Goal: Task Accomplishment & Management: Manage account settings

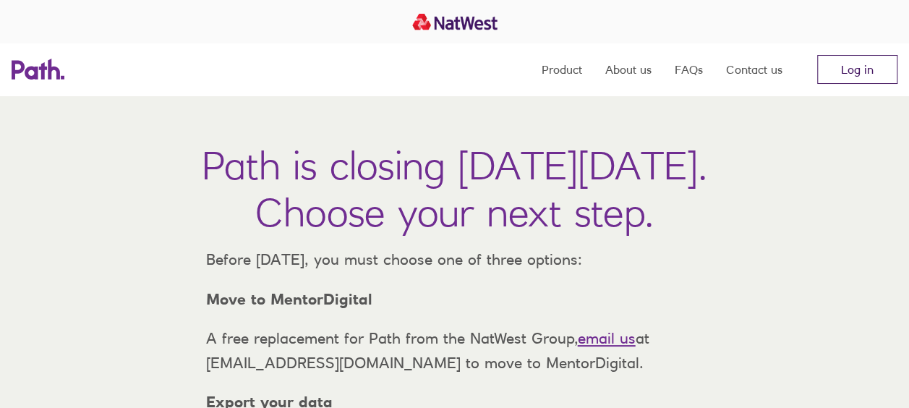
click at [852, 64] on link "Log in" at bounding box center [857, 69] width 80 height 29
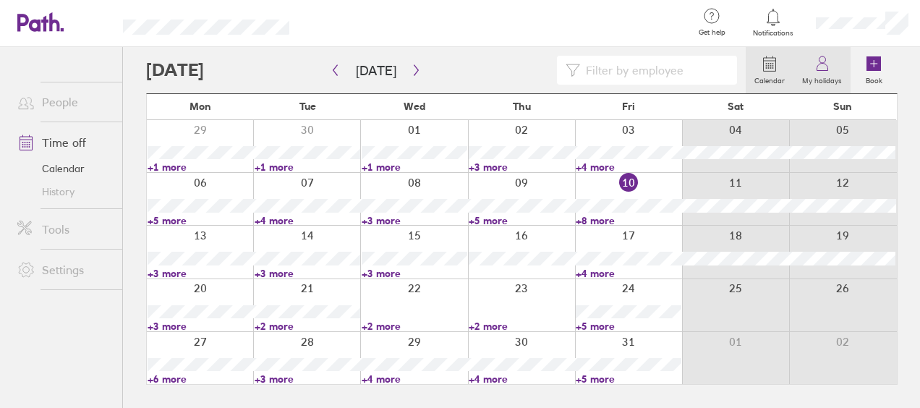
click at [820, 68] on icon at bounding box center [822, 63] width 17 height 17
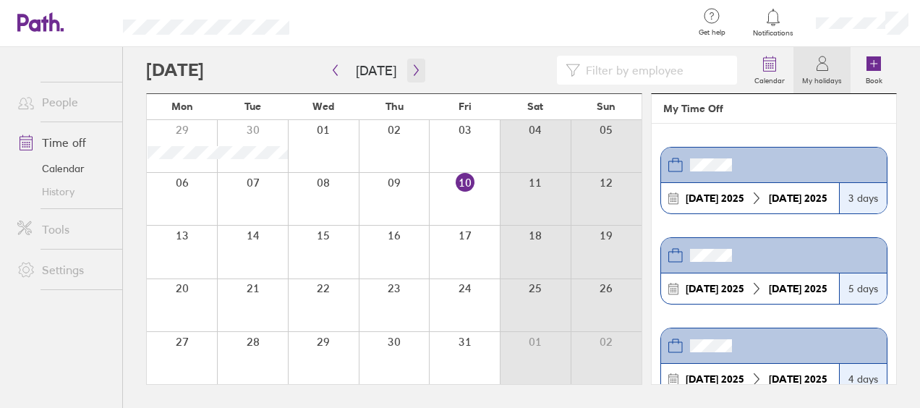
click at [411, 70] on icon "button" at bounding box center [416, 70] width 11 height 12
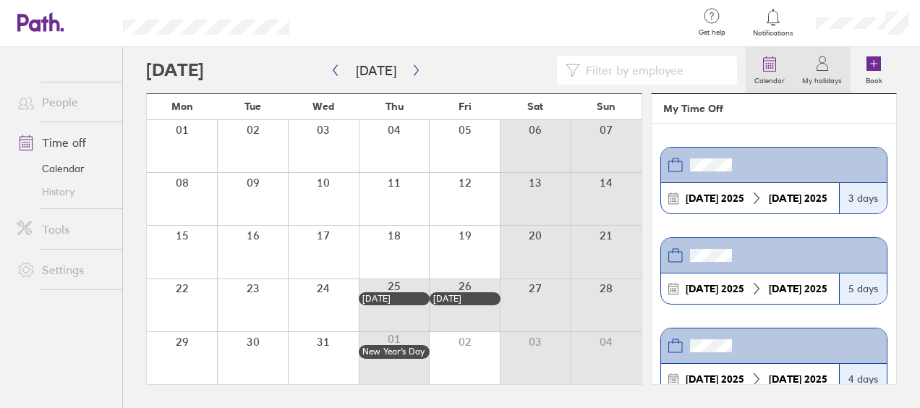
click at [766, 63] on icon at bounding box center [769, 63] width 17 height 17
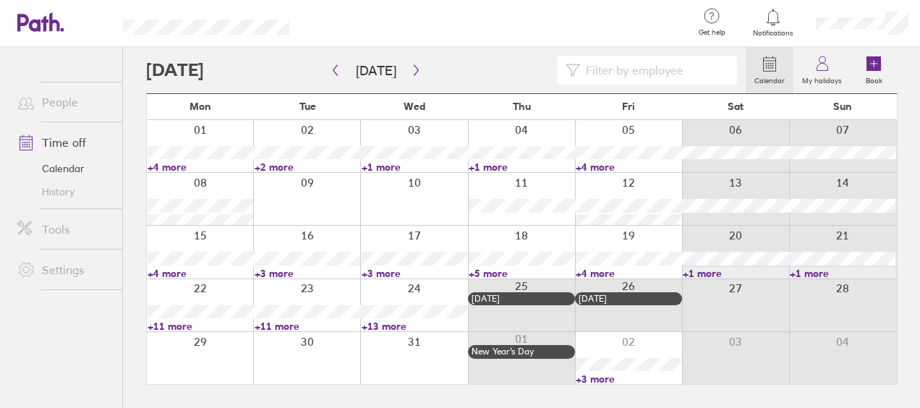
click at [62, 165] on link "Calendar" at bounding box center [64, 168] width 116 height 23
click at [64, 138] on link "Time off" at bounding box center [64, 142] width 116 height 29
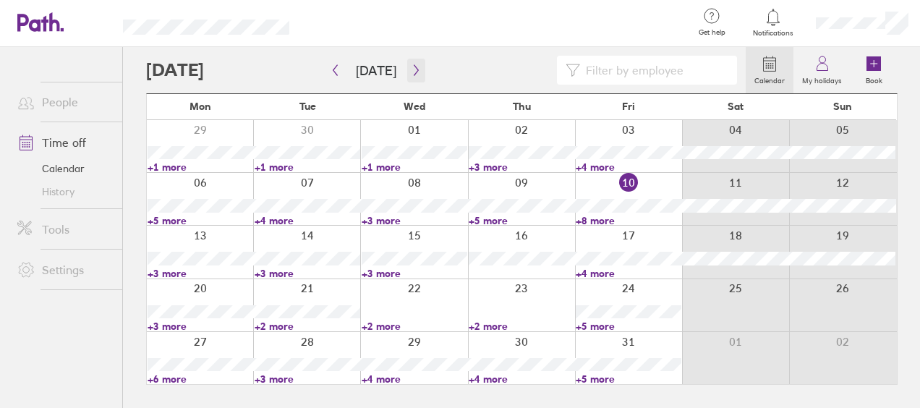
click at [414, 72] on icon "button" at bounding box center [416, 70] width 4 height 11
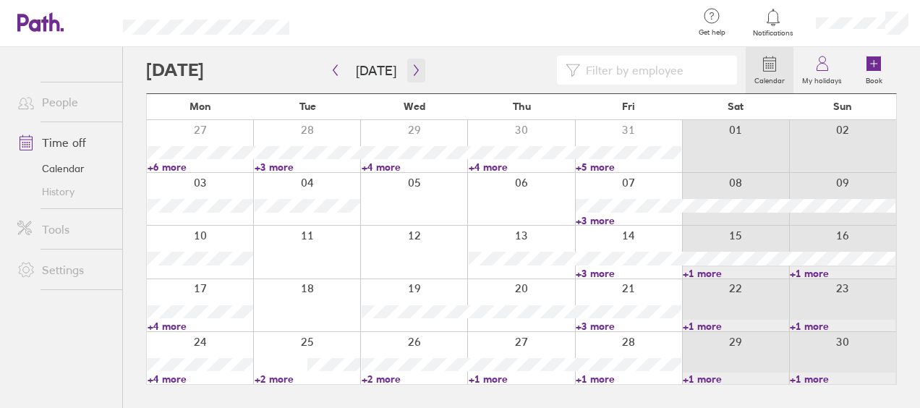
click at [414, 72] on icon "button" at bounding box center [416, 70] width 4 height 11
